Goal: Find specific page/section: Find specific page/section

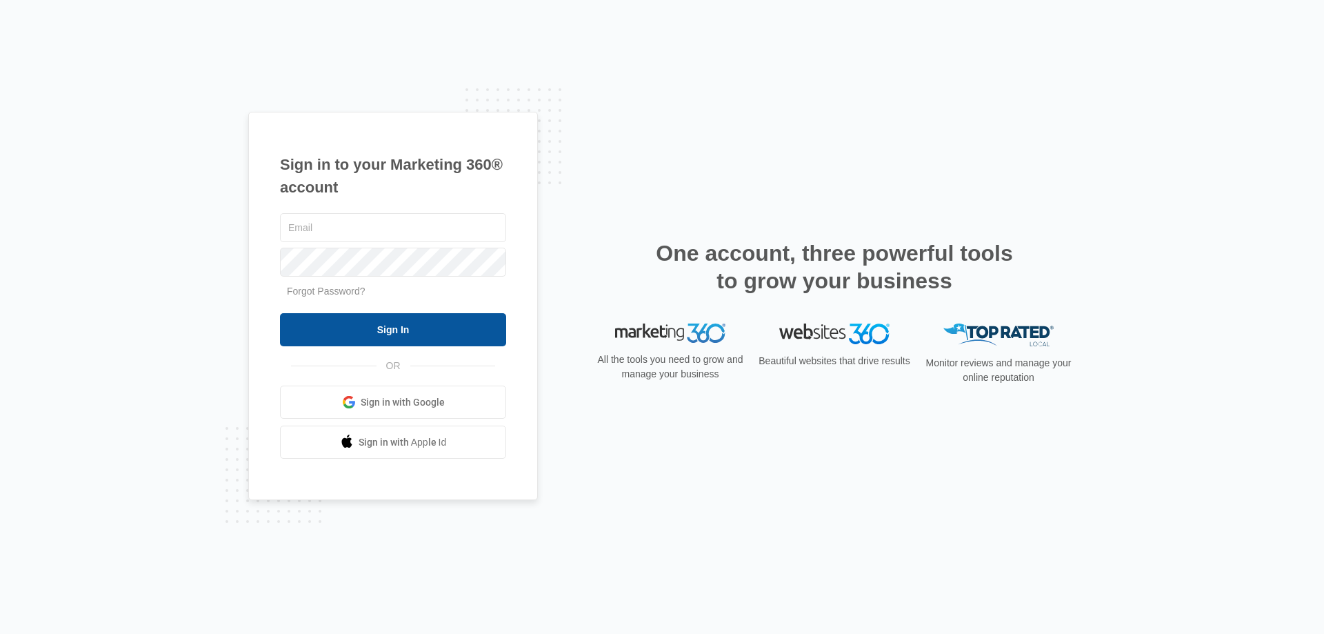
type input "[EMAIL_ADDRESS][DOMAIN_NAME]"
click at [432, 331] on input "Sign In" at bounding box center [393, 329] width 226 height 33
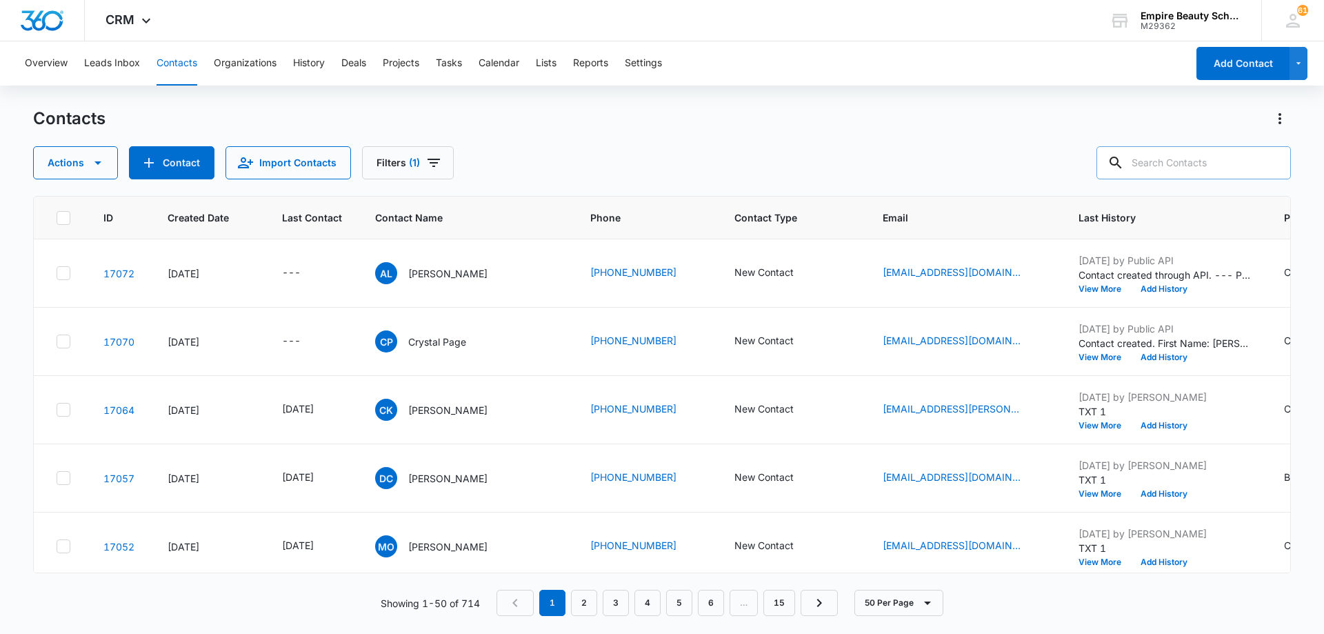
click at [1194, 170] on input "text" at bounding box center [1194, 162] width 195 height 33
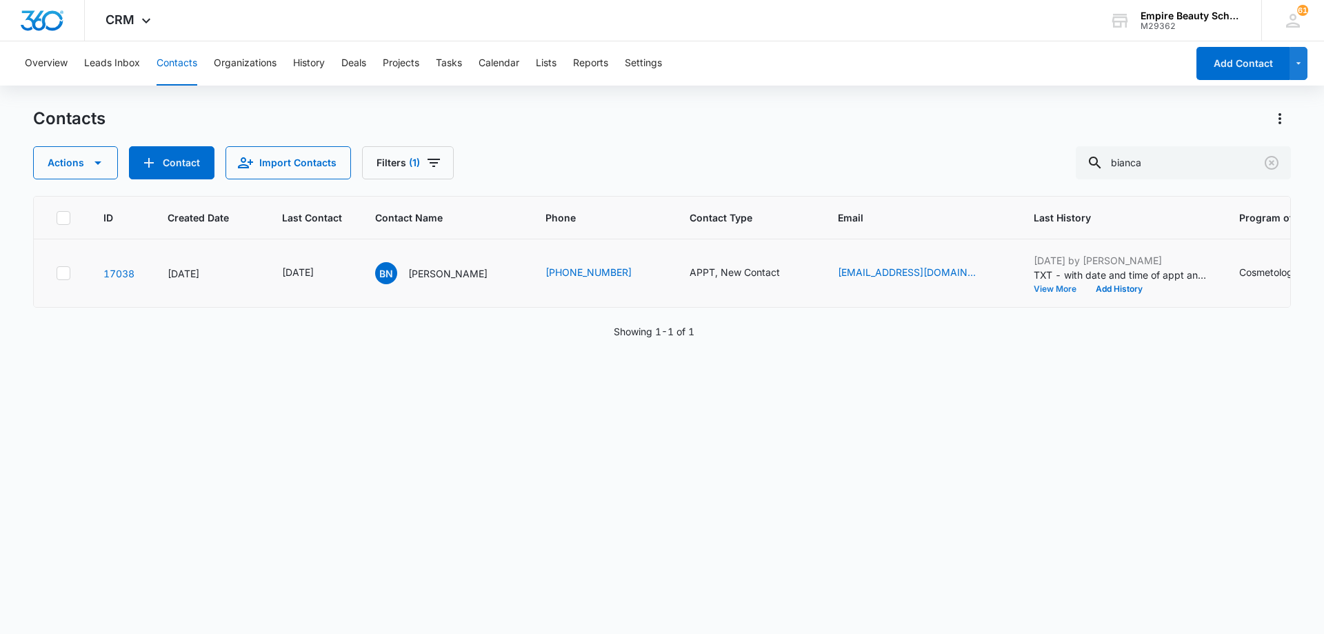
click at [1038, 290] on button "View More" at bounding box center [1060, 289] width 52 height 8
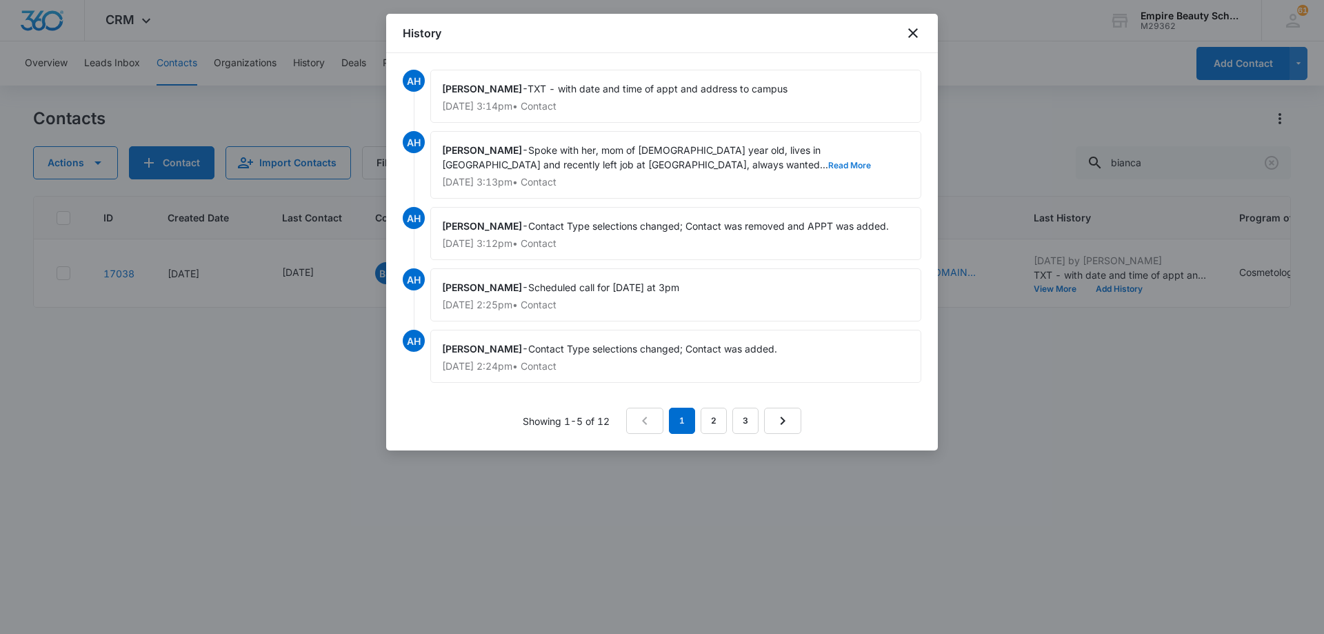
click at [828, 163] on button "Read More" at bounding box center [849, 165] width 43 height 8
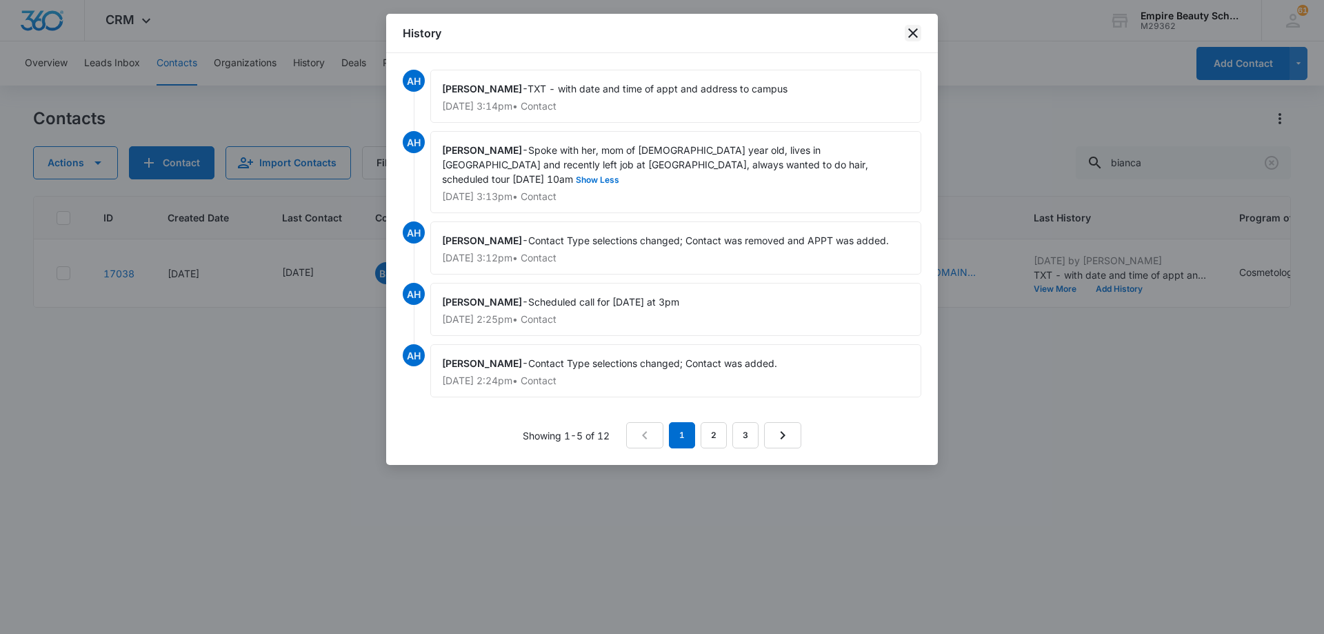
click at [910, 29] on icon "close" at bounding box center [913, 33] width 17 height 17
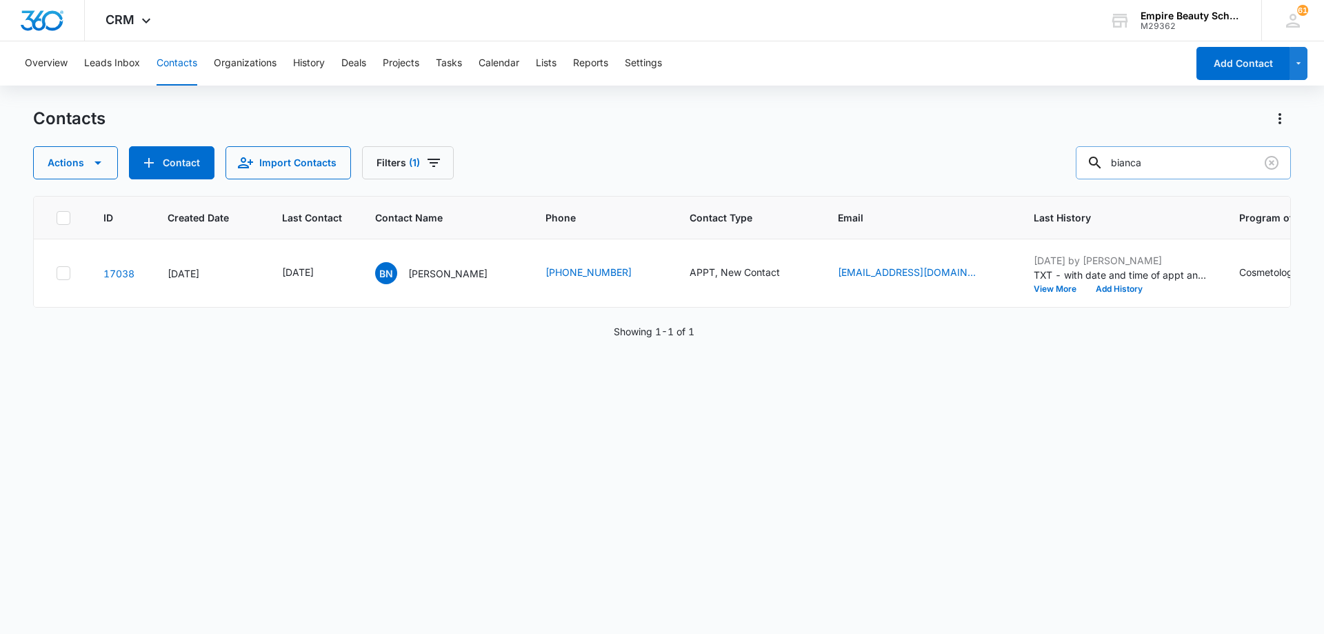
click at [1189, 168] on input "bianca" at bounding box center [1183, 162] width 215 height 33
type input "b"
type input "jessica"
